Goal: Task Accomplishment & Management: Use online tool/utility

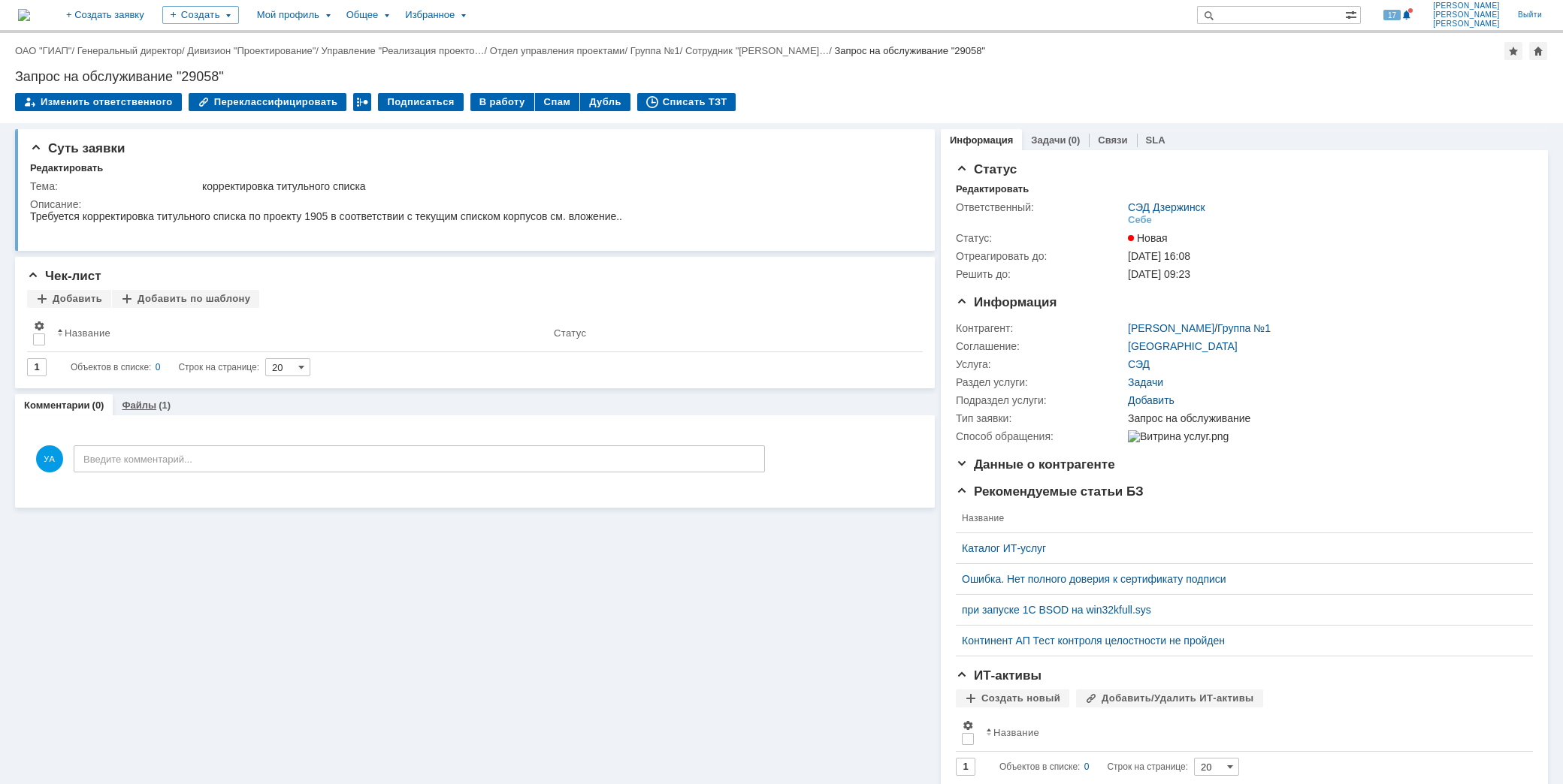
click at [148, 403] on link "Файлы" at bounding box center [139, 405] width 34 height 11
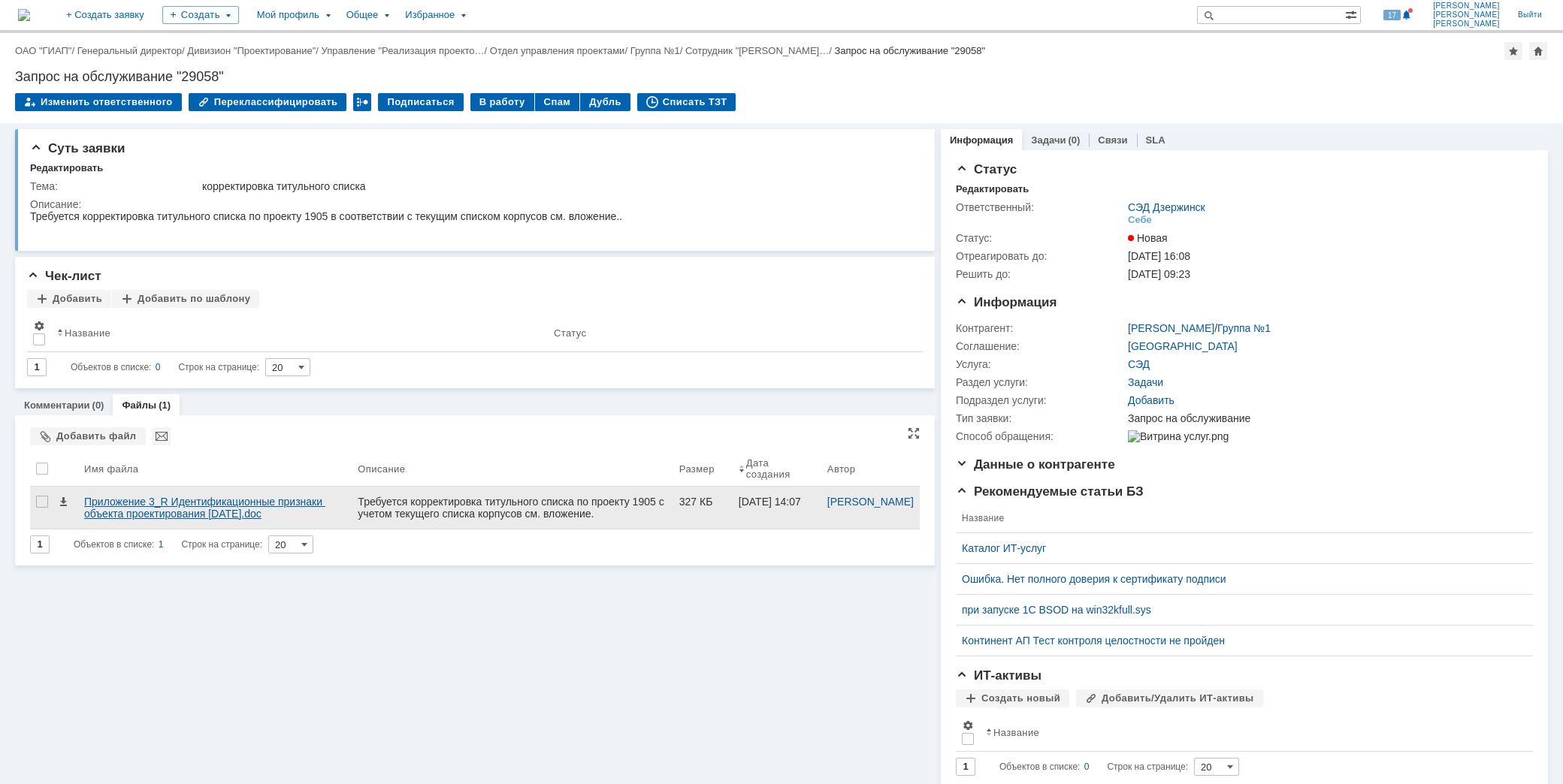
click at [208, 514] on div "Приложение 3_R Идентификационные признаки объекта проектирования [DATE].doc" at bounding box center [215, 508] width 262 height 24
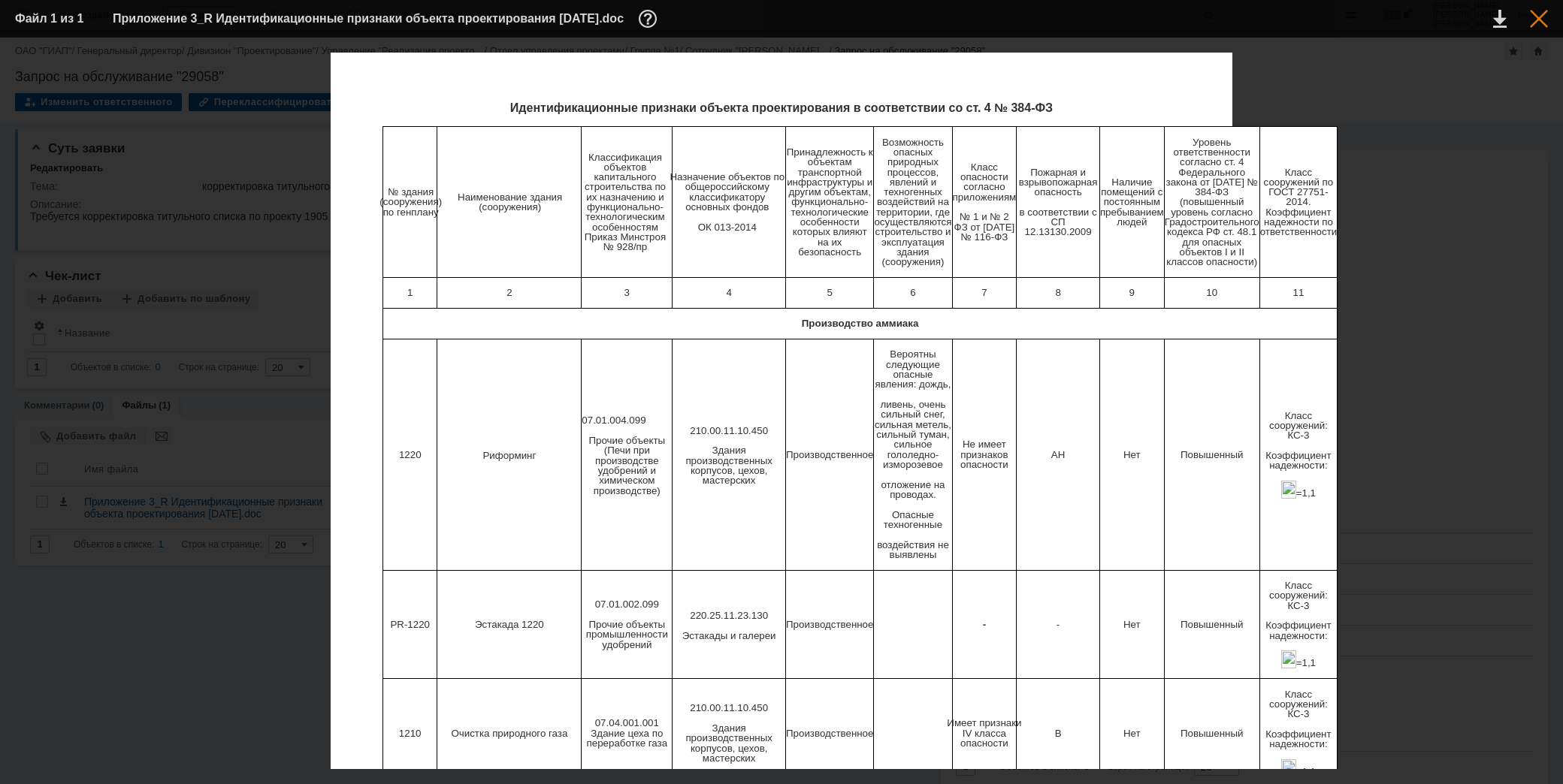
click at [1531, 18] on div at bounding box center [1539, 19] width 18 height 18
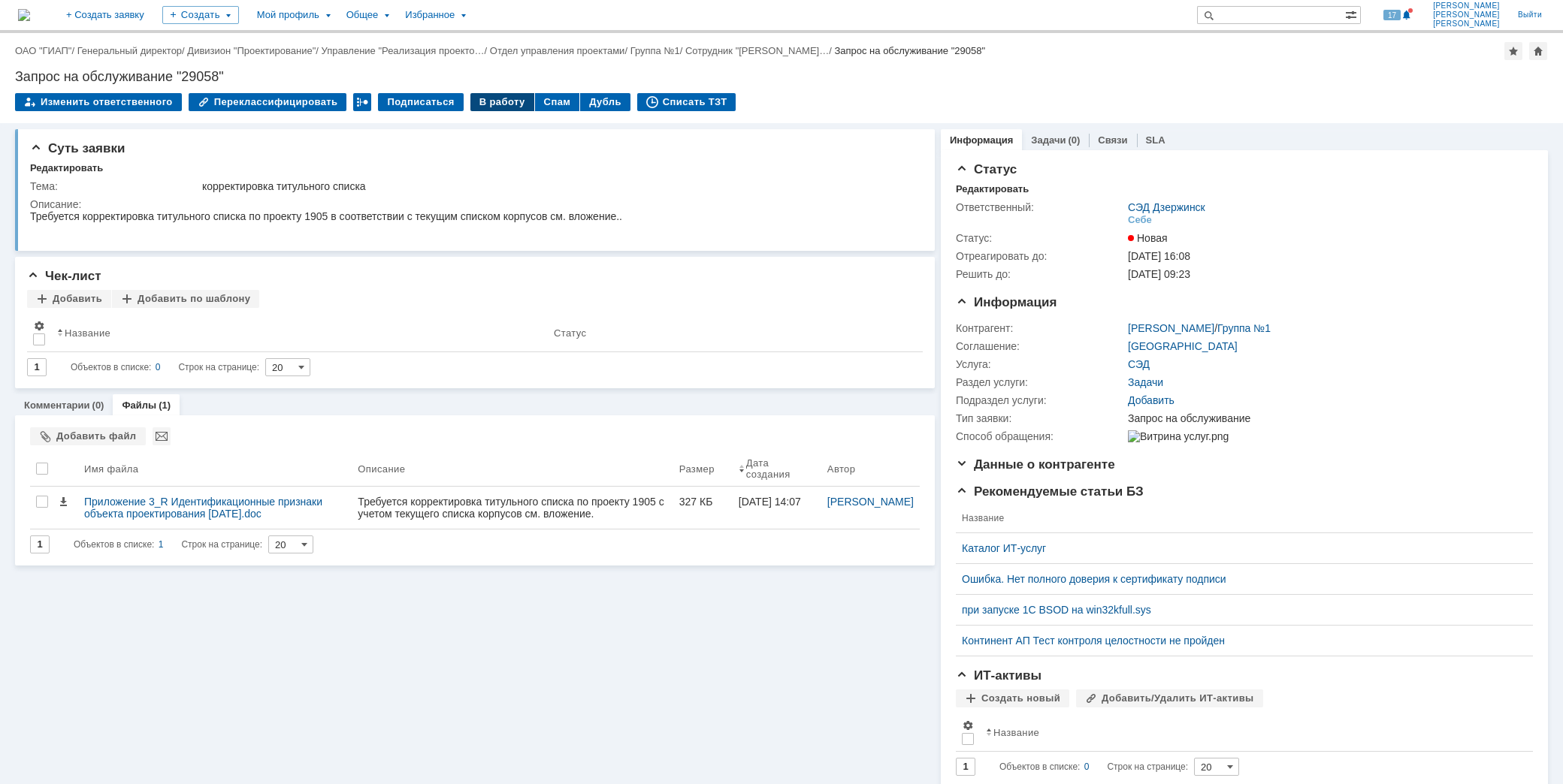
click at [483, 101] on div "В работу" at bounding box center [502, 102] width 64 height 18
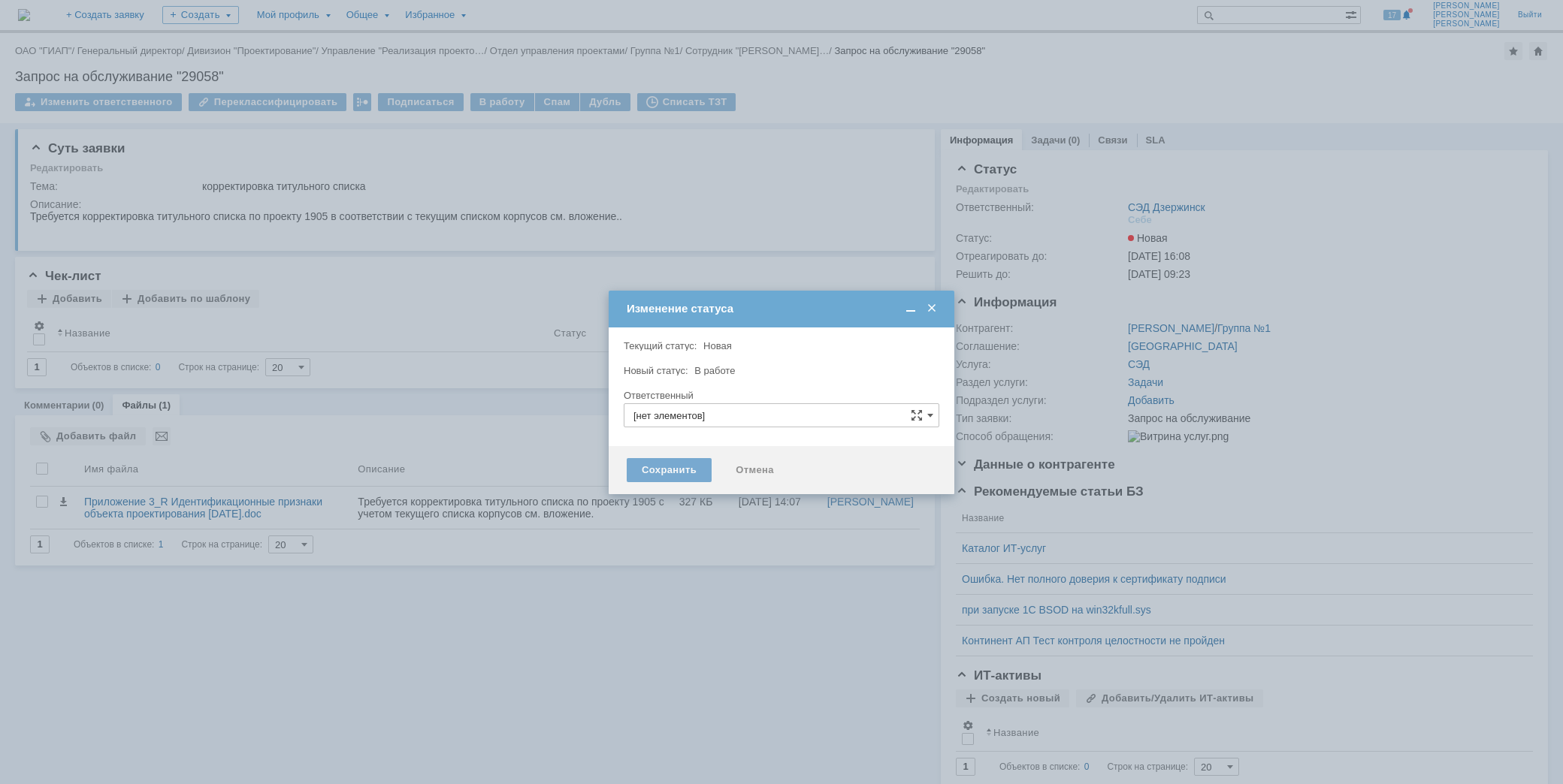
type input "СЭД Дзержинск"
type input "[PERSON_NAME]"
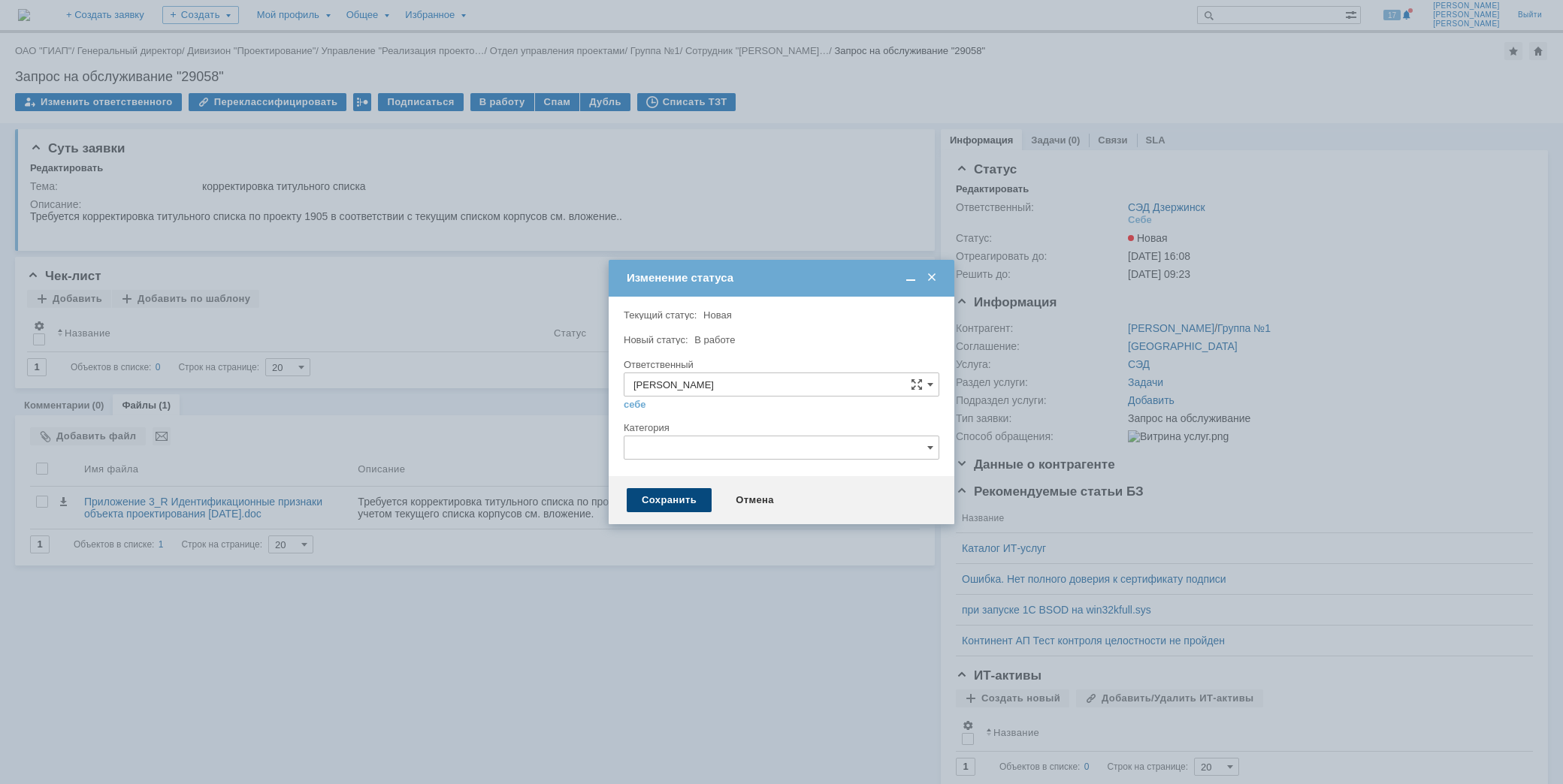
click at [672, 504] on div "Сохранить" at bounding box center [669, 500] width 85 height 24
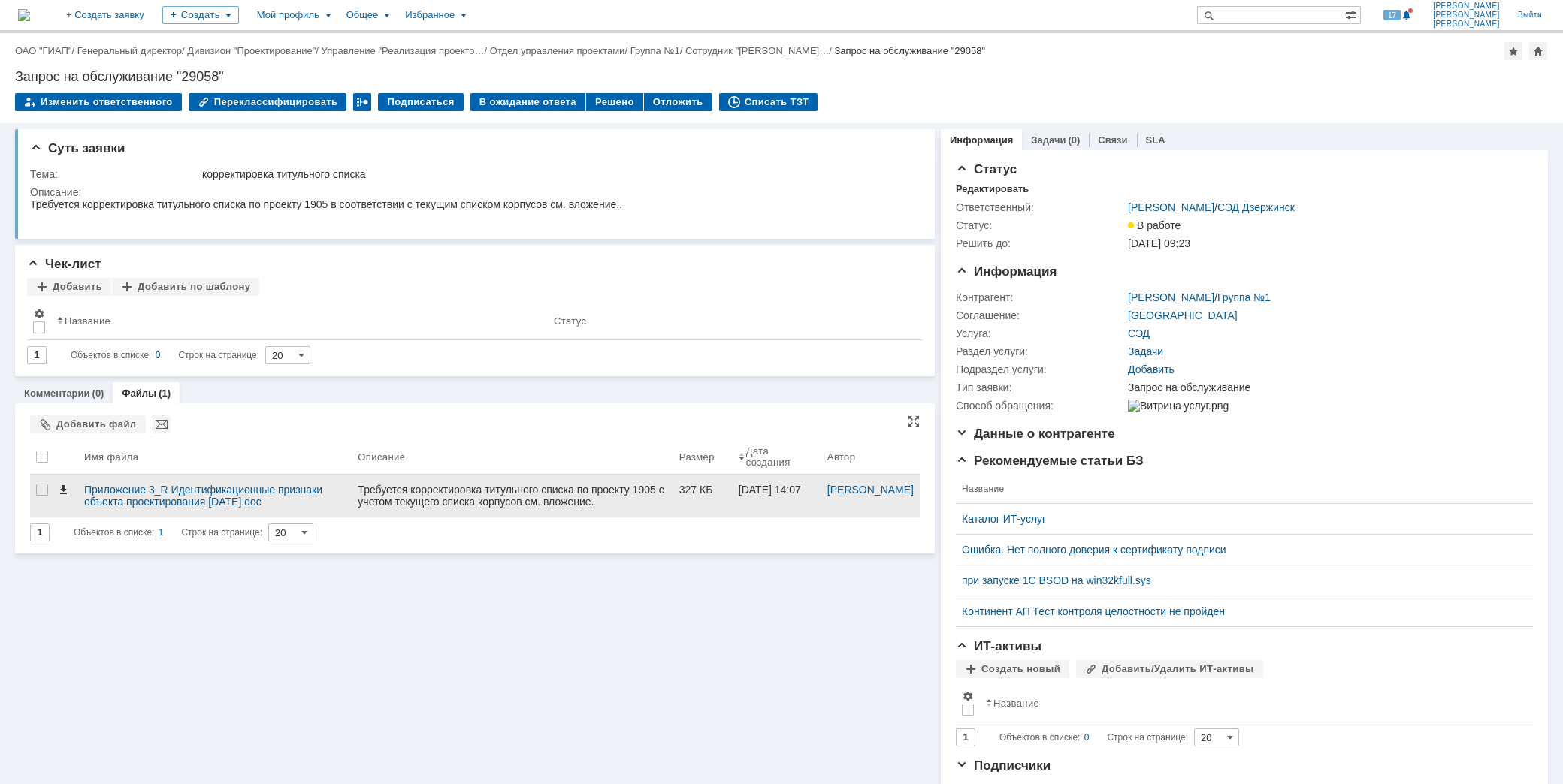
click at [61, 489] on span at bounding box center [63, 490] width 12 height 12
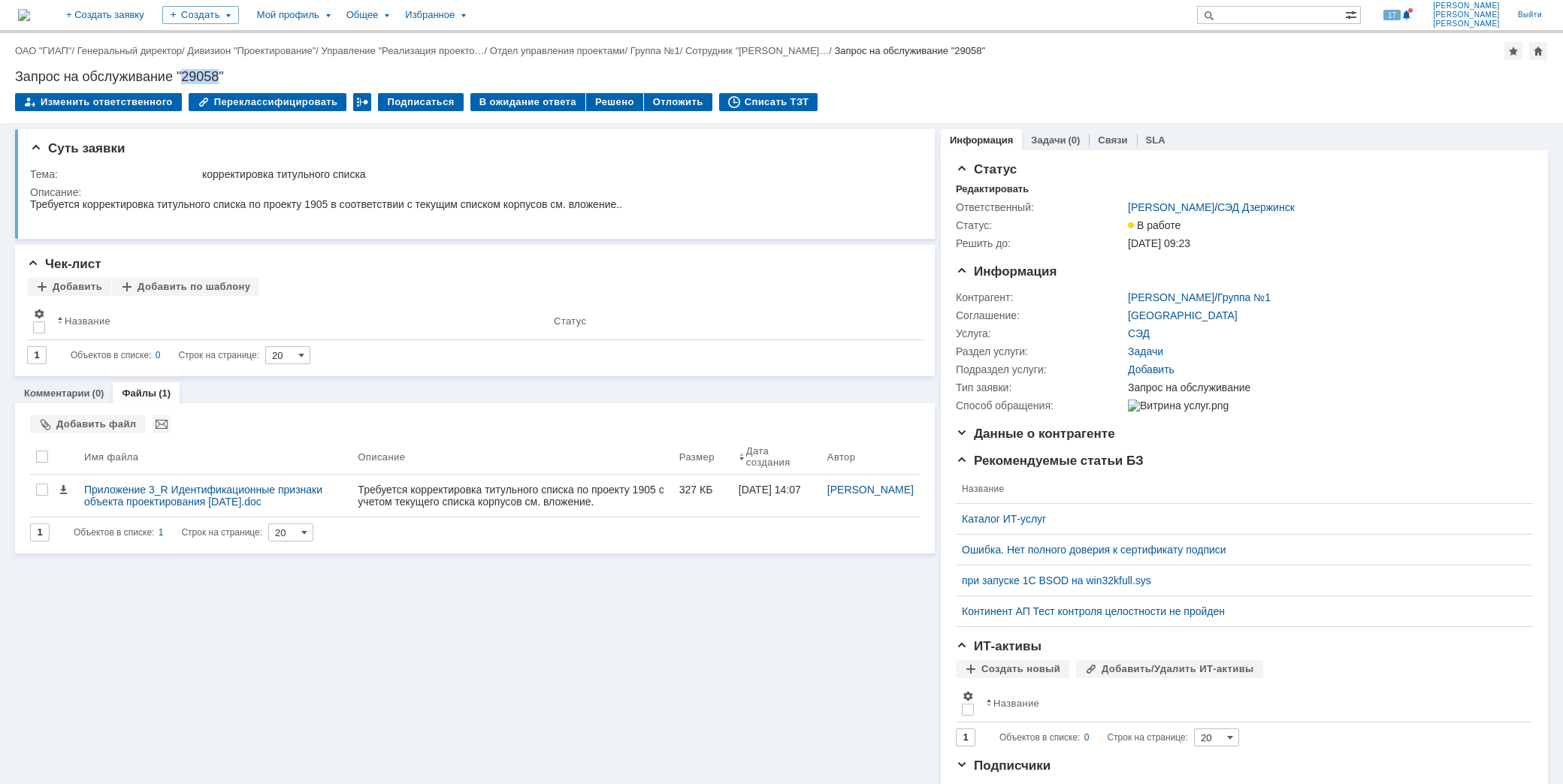
drag, startPoint x: 182, startPoint y: 70, endPoint x: 217, endPoint y: 70, distance: 35.0
click at [217, 70] on div "Запрос на обслуживание "29058"" at bounding box center [781, 77] width 1534 height 15
copy div "29058"
